Goal: Task Accomplishment & Management: Complete application form

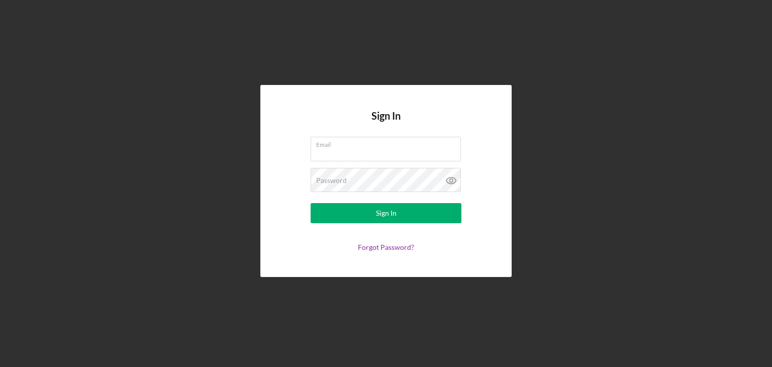
type input "[PERSON_NAME][EMAIL_ADDRESS][DOMAIN_NAME]"
click at [389, 216] on div "Sign In" at bounding box center [386, 213] width 21 height 20
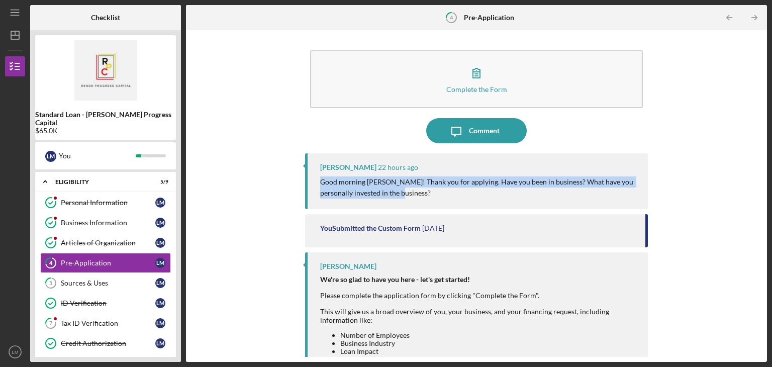
drag, startPoint x: 320, startPoint y: 180, endPoint x: 398, endPoint y: 196, distance: 79.5
click at [398, 196] on p "Good morning [PERSON_NAME]! Thank you for applying. Have you been in business? …" at bounding box center [479, 187] width 318 height 23
copy p "Good morning [PERSON_NAME]! Thank you for applying. Have you been in business? …"
click at [455, 137] on icon "Icon/Message" at bounding box center [456, 130] width 25 height 25
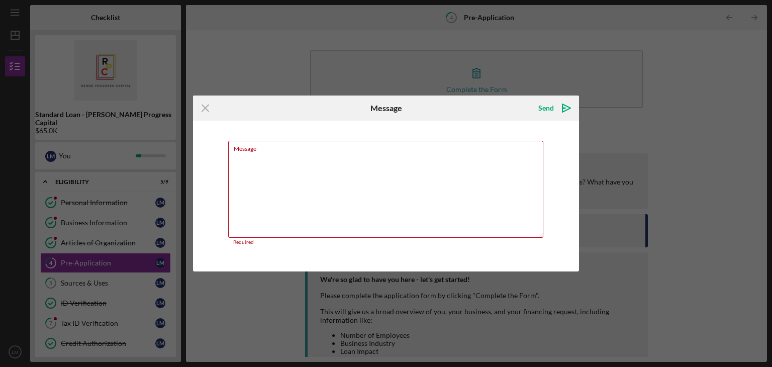
paste textarea "Good morning, Thank you for reaching out. Fortis Bin Solutions is something I’v…"
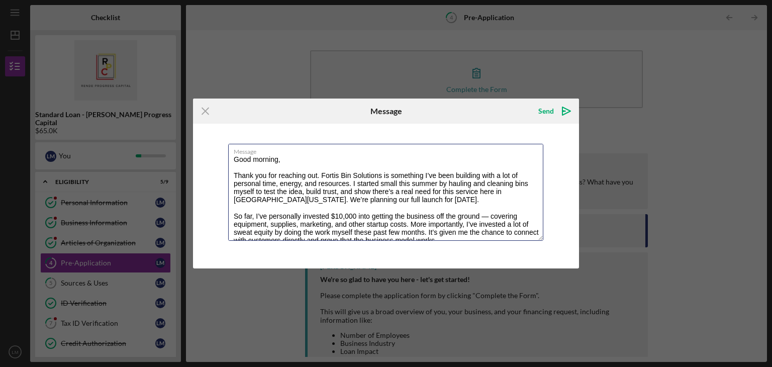
scroll to position [60, 0]
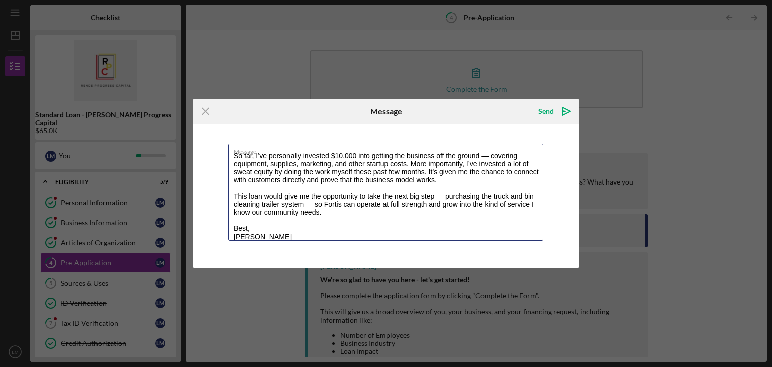
click at [314, 202] on textarea "Good morning, Thank you for reaching out. Fortis Bin Solutions is something I’v…" at bounding box center [385, 192] width 315 height 97
click at [444, 197] on textarea "Good morning, Thank you for reaching out. Fortis Bin Solutions is something I’v…" at bounding box center [385, 192] width 315 height 97
click at [396, 215] on textarea "Good morning, Thank you for reaching out. Fortis Bin Solutions is something I’v…" at bounding box center [385, 192] width 315 height 97
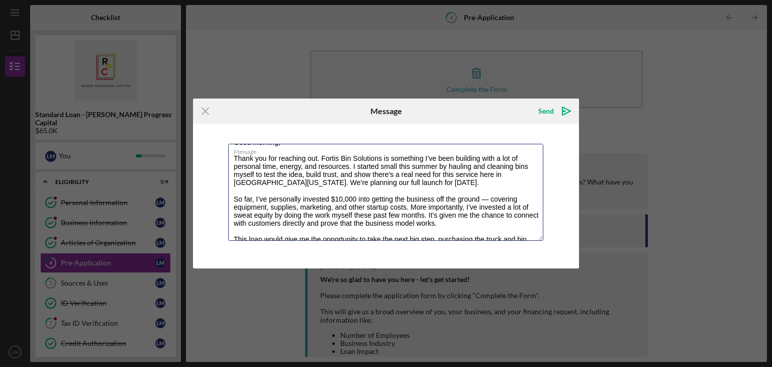
scroll to position [20, 0]
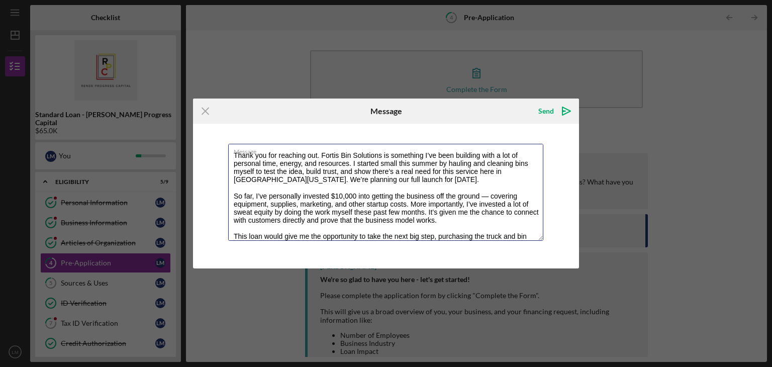
click at [490, 194] on textarea "Good morning, Thank you for reaching out. Fortis Bin Solutions is something I’v…" at bounding box center [385, 192] width 315 height 97
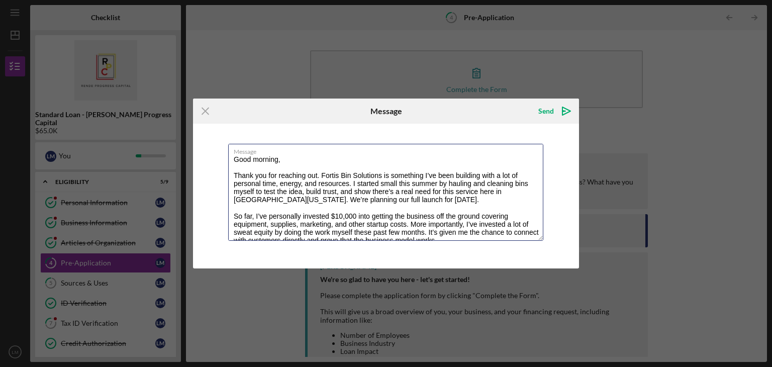
type textarea "Good morning, Thank you for reaching out. Fortis Bin Solutions is something I’v…"
click at [539, 111] on div "Send" at bounding box center [546, 111] width 16 height 20
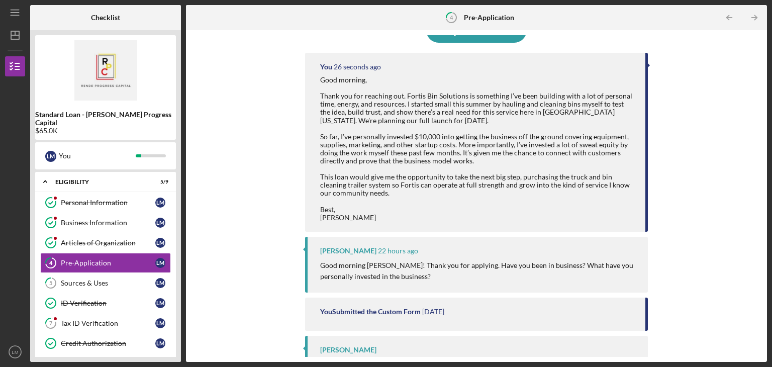
click at [102, 319] on div "Tax ID Verification" at bounding box center [108, 323] width 95 height 8
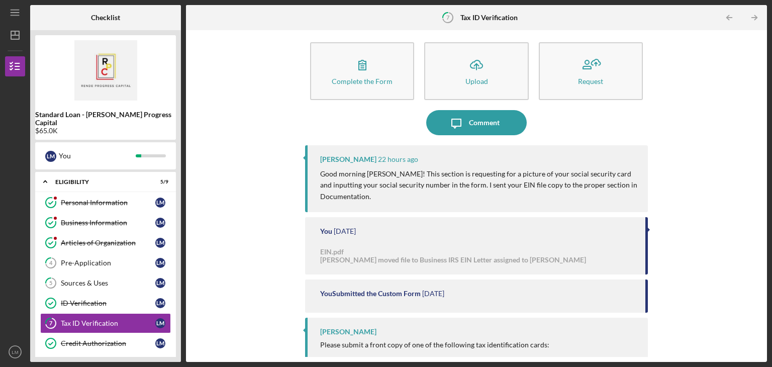
scroll to position [8, 0]
click at [373, 79] on div "Complete the Form" at bounding box center [362, 81] width 61 height 8
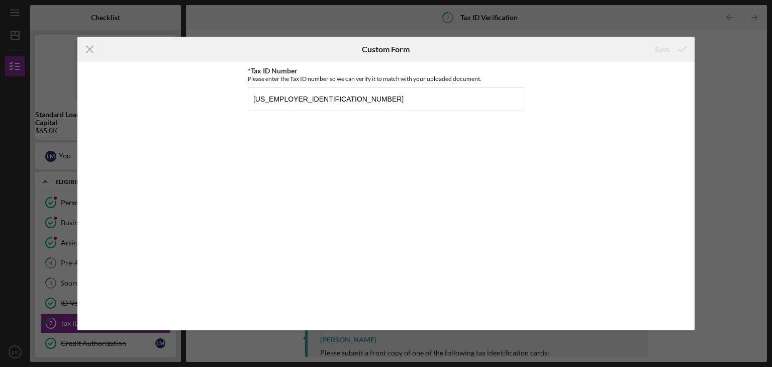
click at [88, 51] on line at bounding box center [89, 49] width 7 height 7
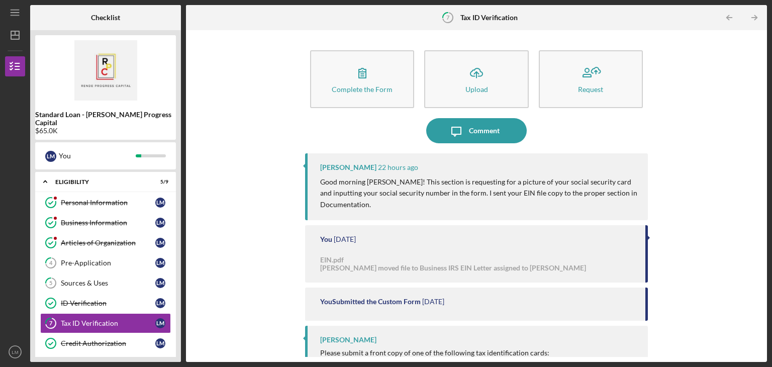
click at [386, 88] on div "Complete the Form" at bounding box center [362, 89] width 61 height 8
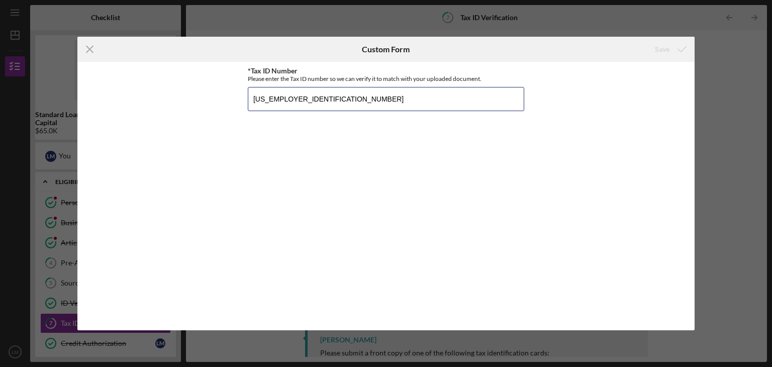
click at [339, 101] on input "[US_EMPLOYER_IDENTIFICATION_NUMBER]" at bounding box center [386, 99] width 276 height 24
type input "3"
type input "386-90-5183"
click at [658, 49] on div "Save" at bounding box center [662, 49] width 15 height 20
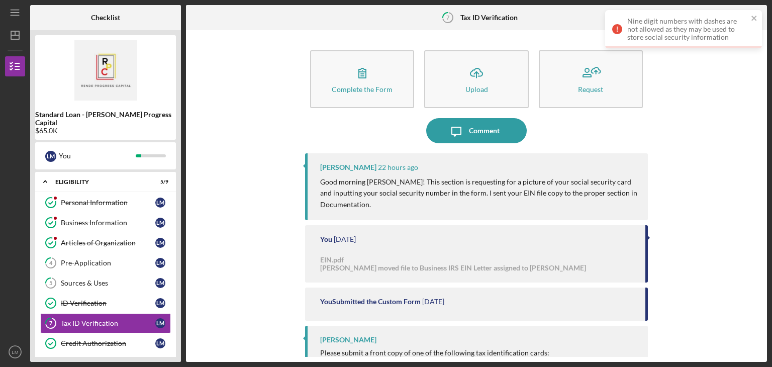
click at [374, 93] on button "Complete the Form Form" at bounding box center [362, 79] width 104 height 58
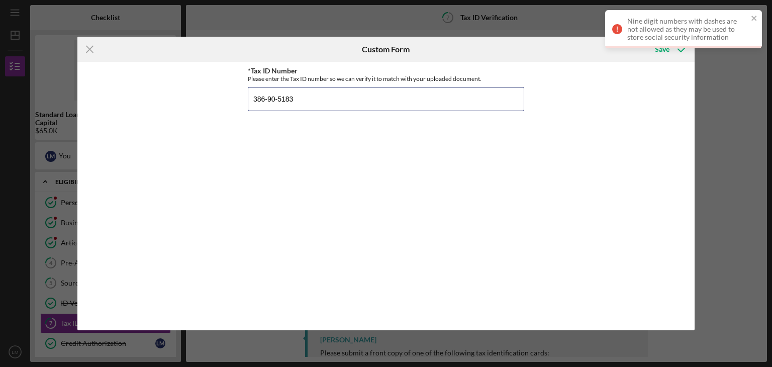
click at [322, 99] on input "386-90-5183" at bounding box center [386, 99] width 276 height 24
type input "3"
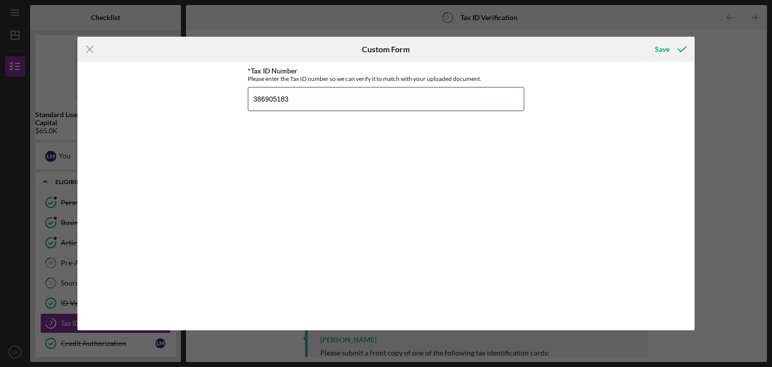
type input "386905183"
click at [660, 48] on div "Save" at bounding box center [662, 49] width 15 height 20
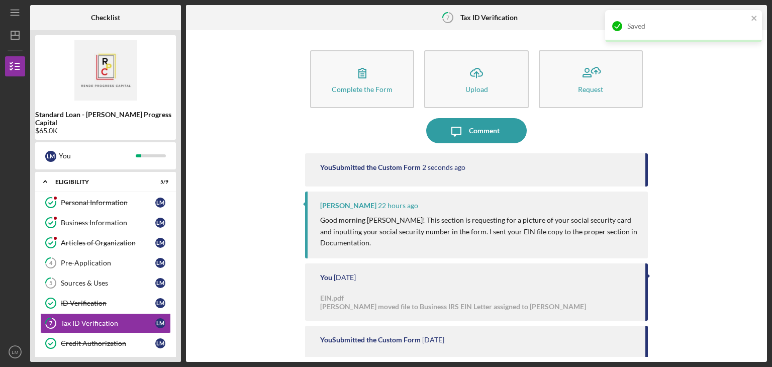
click at [390, 95] on button "Complete the Form Form" at bounding box center [362, 79] width 104 height 58
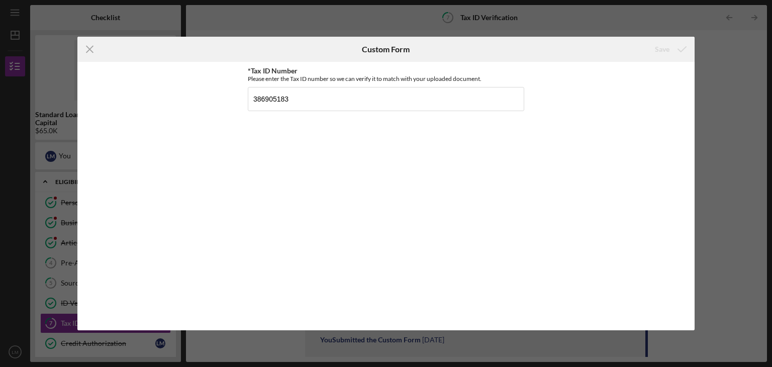
click at [86, 54] on icon "Icon/Menu Close" at bounding box center [89, 49] width 25 height 25
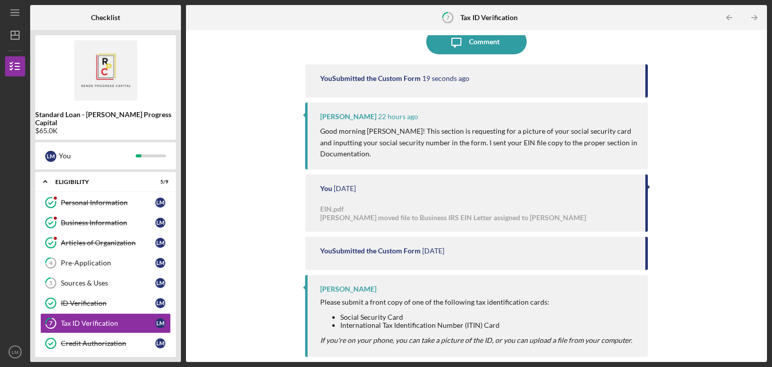
scroll to position [88, 0]
click at [68, 279] on div "Sources & Uses" at bounding box center [108, 283] width 95 height 8
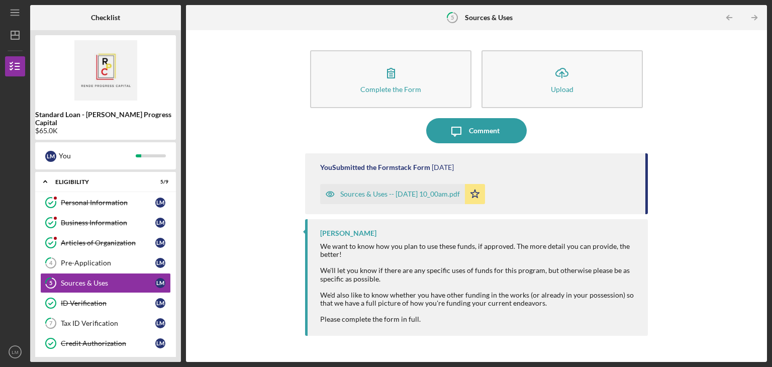
click at [72, 299] on div "ID Verification" at bounding box center [108, 303] width 95 height 8
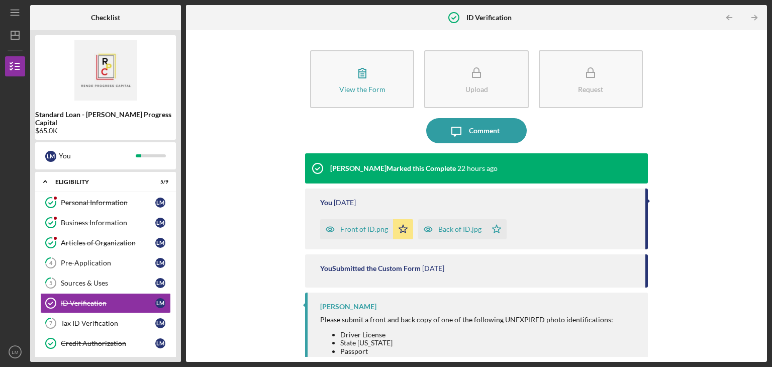
click at [78, 319] on div "Tax ID Verification" at bounding box center [108, 323] width 95 height 8
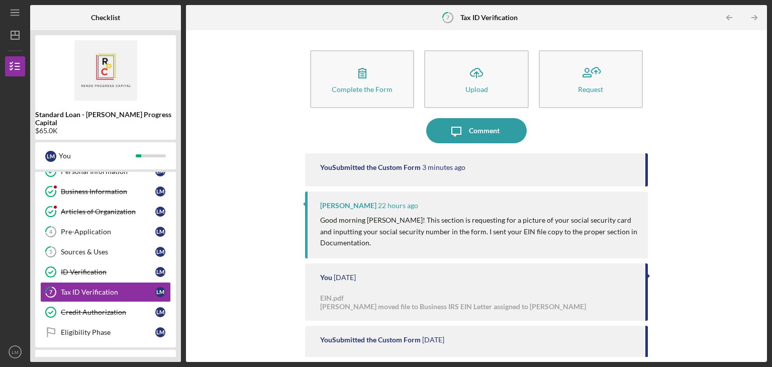
scroll to position [31, 0]
click at [86, 228] on div "Pre-Application" at bounding box center [108, 232] width 95 height 8
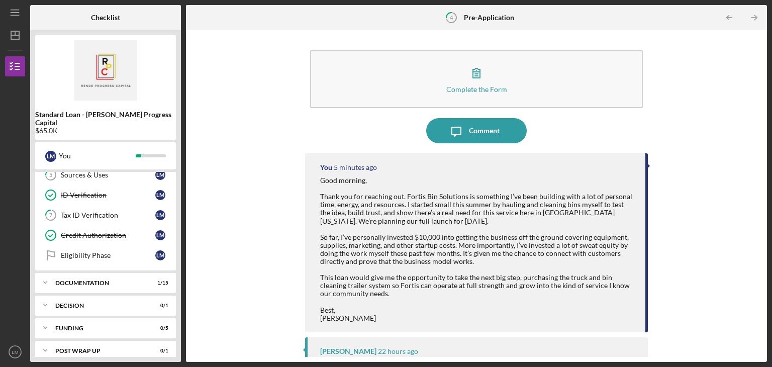
scroll to position [130, 0]
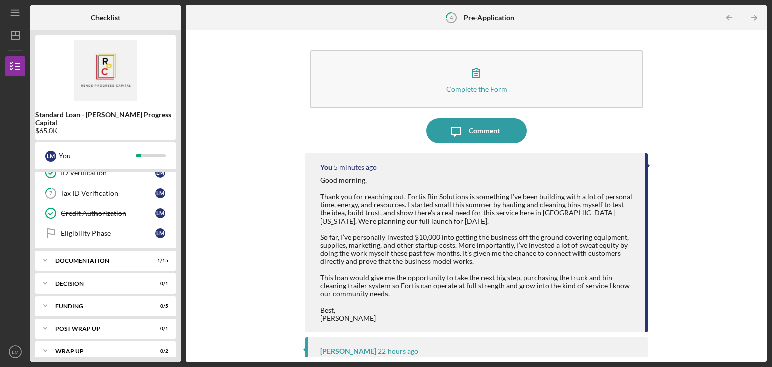
click at [54, 252] on icon "Icon/Expander" at bounding box center [45, 260] width 20 height 20
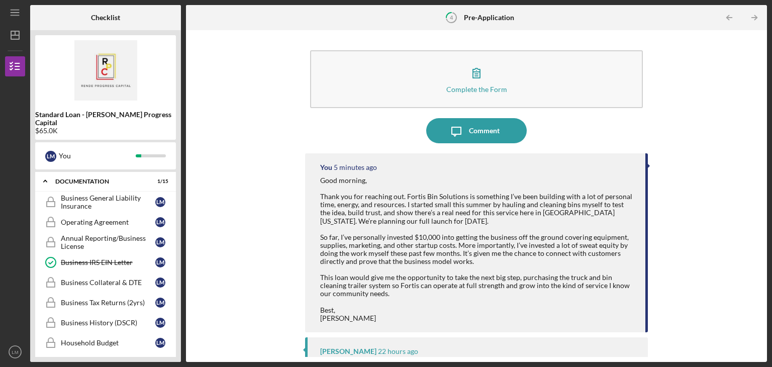
scroll to position [212, 0]
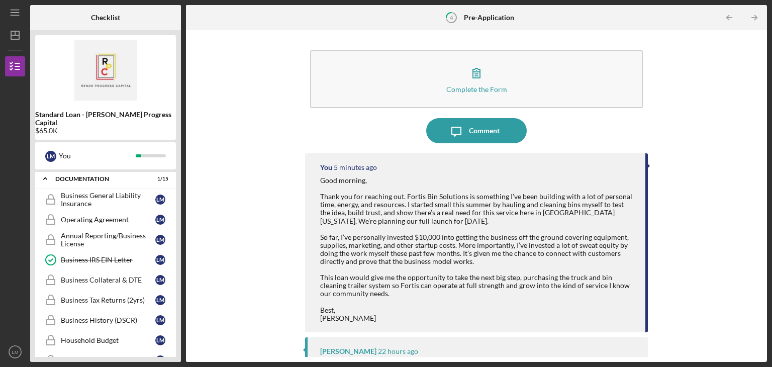
click at [88, 276] on div "Business Collateral & DTE" at bounding box center [108, 280] width 95 height 8
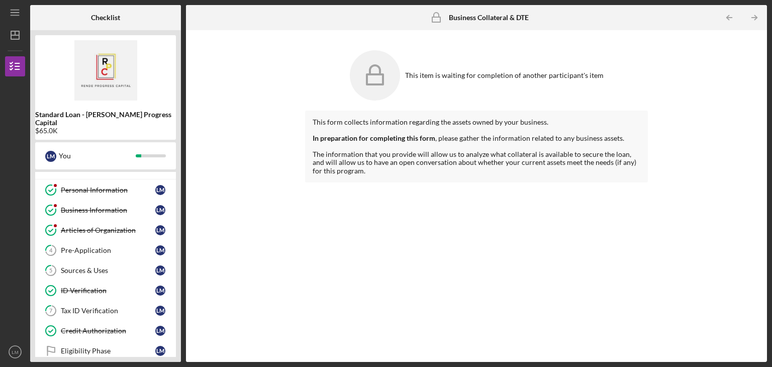
scroll to position [12, 0]
click at [101, 247] on div "Pre-Application" at bounding box center [108, 251] width 95 height 8
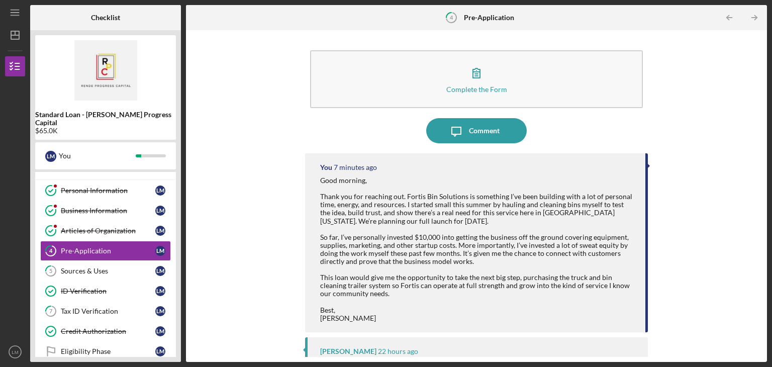
click at [101, 267] on div "Sources & Uses" at bounding box center [108, 271] width 95 height 8
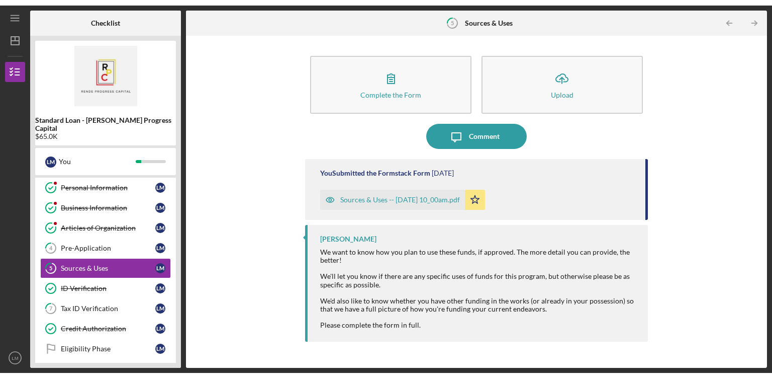
scroll to position [24, 0]
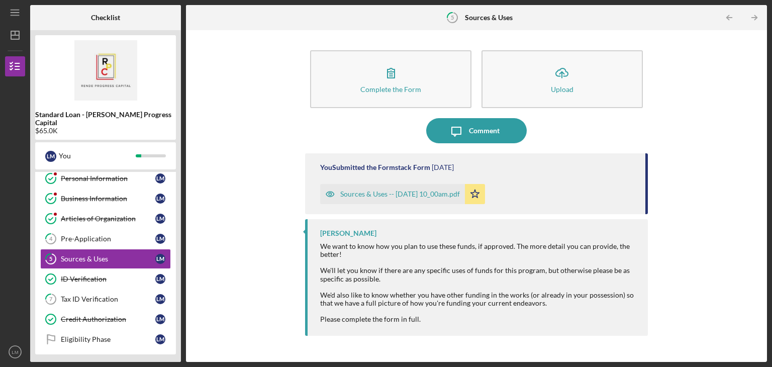
click at [98, 295] on div "Tax ID Verification" at bounding box center [108, 299] width 95 height 8
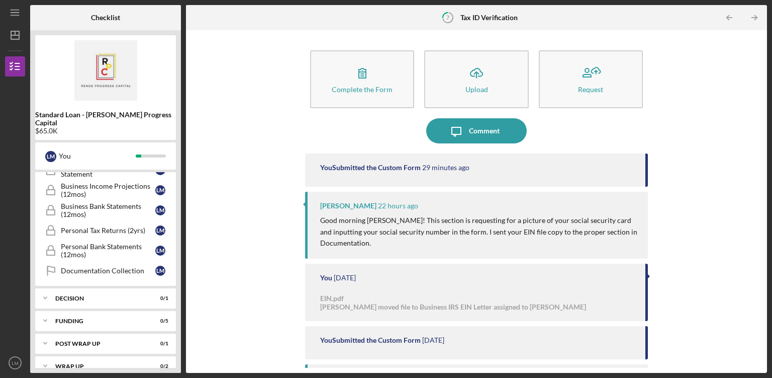
scroll to position [423, 0]
